Goal: Find specific page/section: Find specific page/section

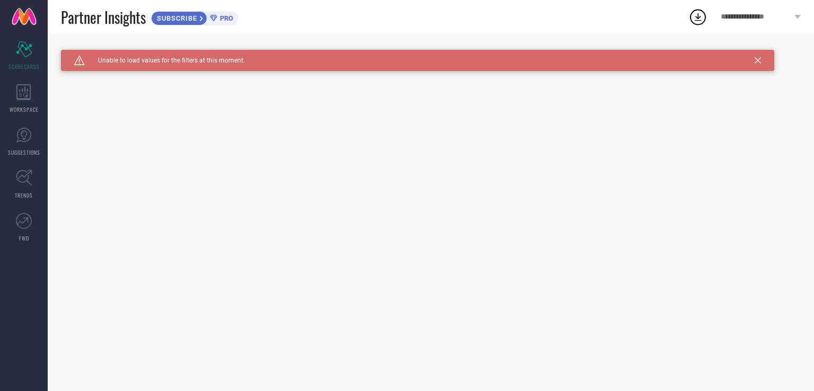
click at [215, 19] on icon at bounding box center [213, 18] width 7 height 7
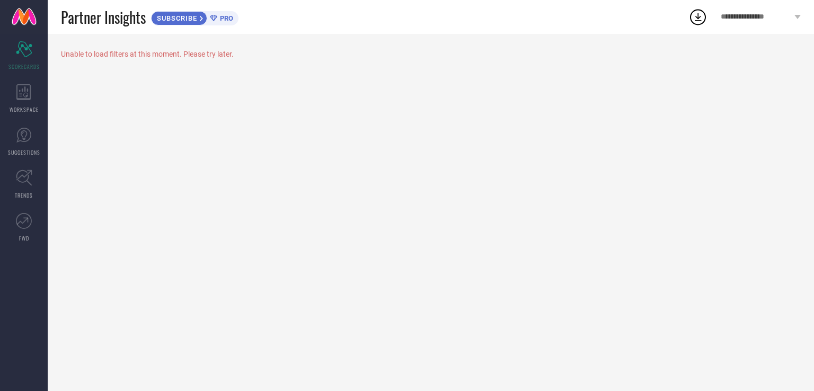
click at [19, 20] on link at bounding box center [24, 17] width 48 height 34
